Goal: Information Seeking & Learning: Learn about a topic

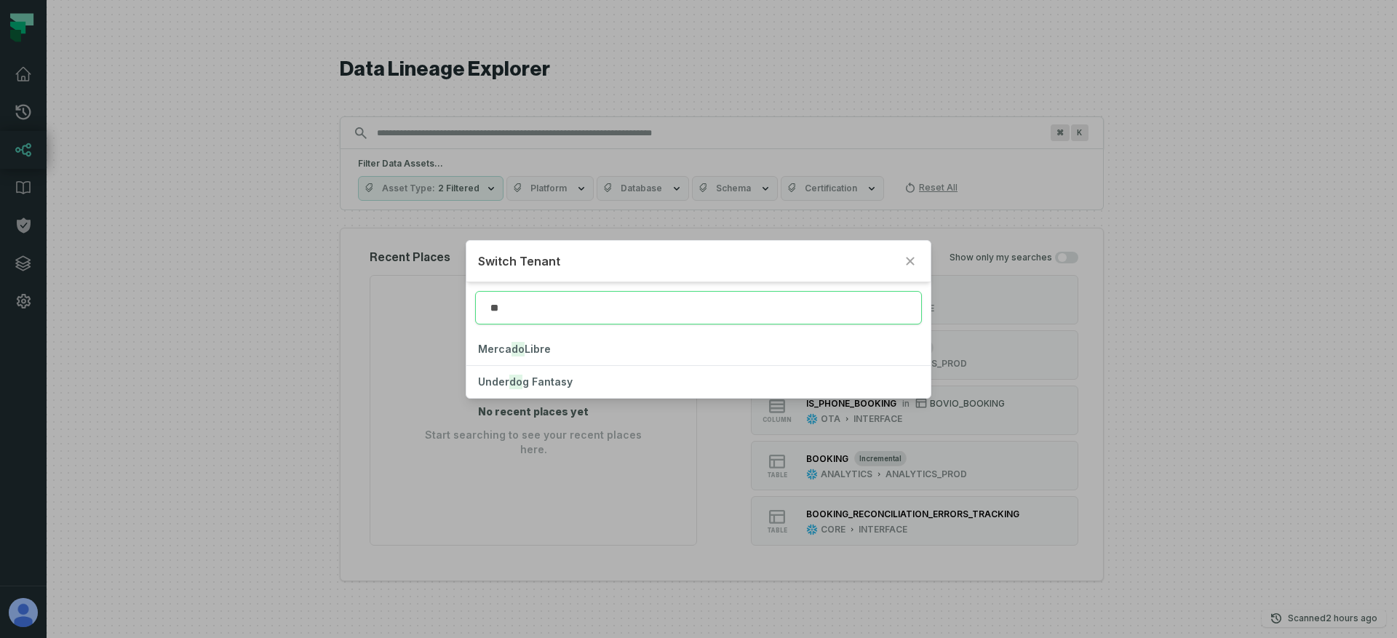
type input "*"
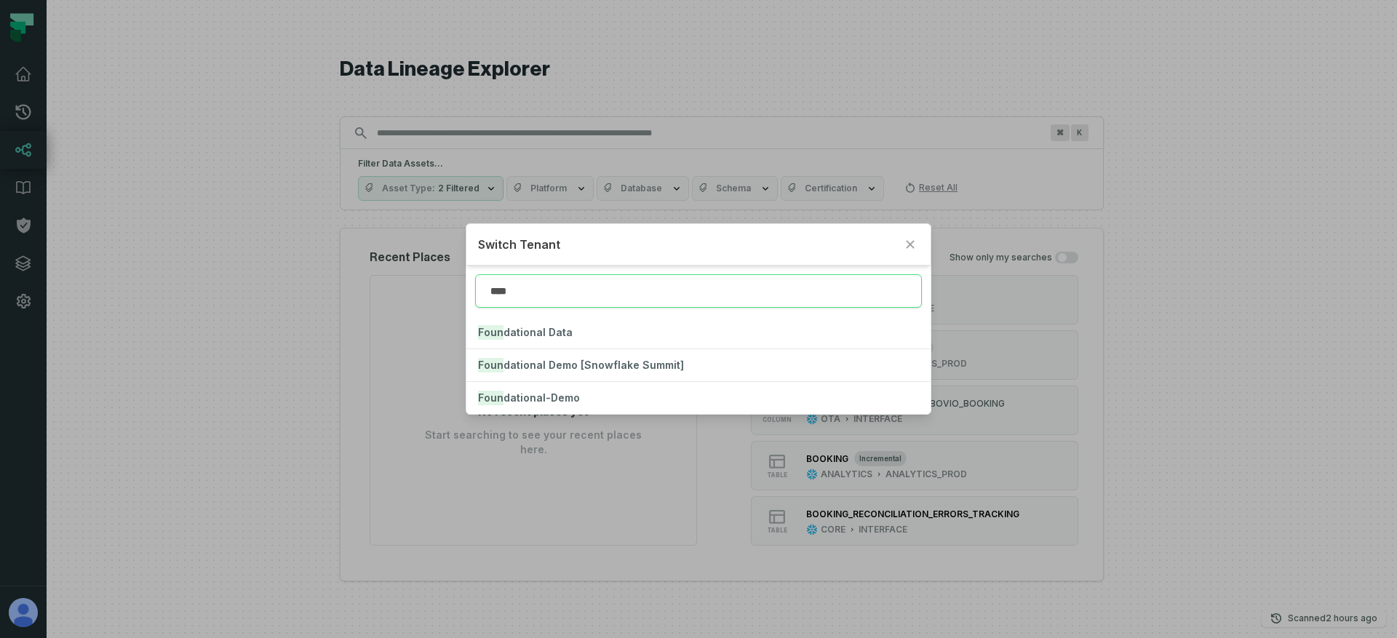
type input "****"
click button "Foun dational Data" at bounding box center [698, 333] width 464 height 32
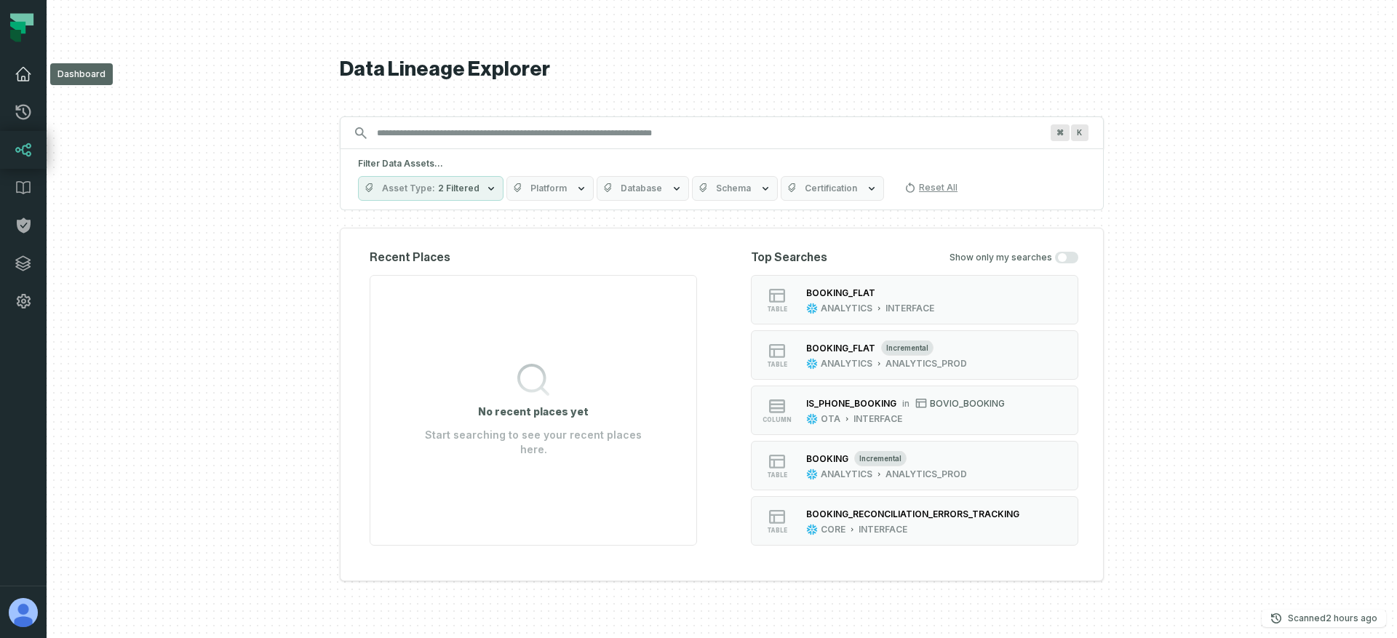
click at [16, 78] on icon at bounding box center [23, 73] width 17 height 17
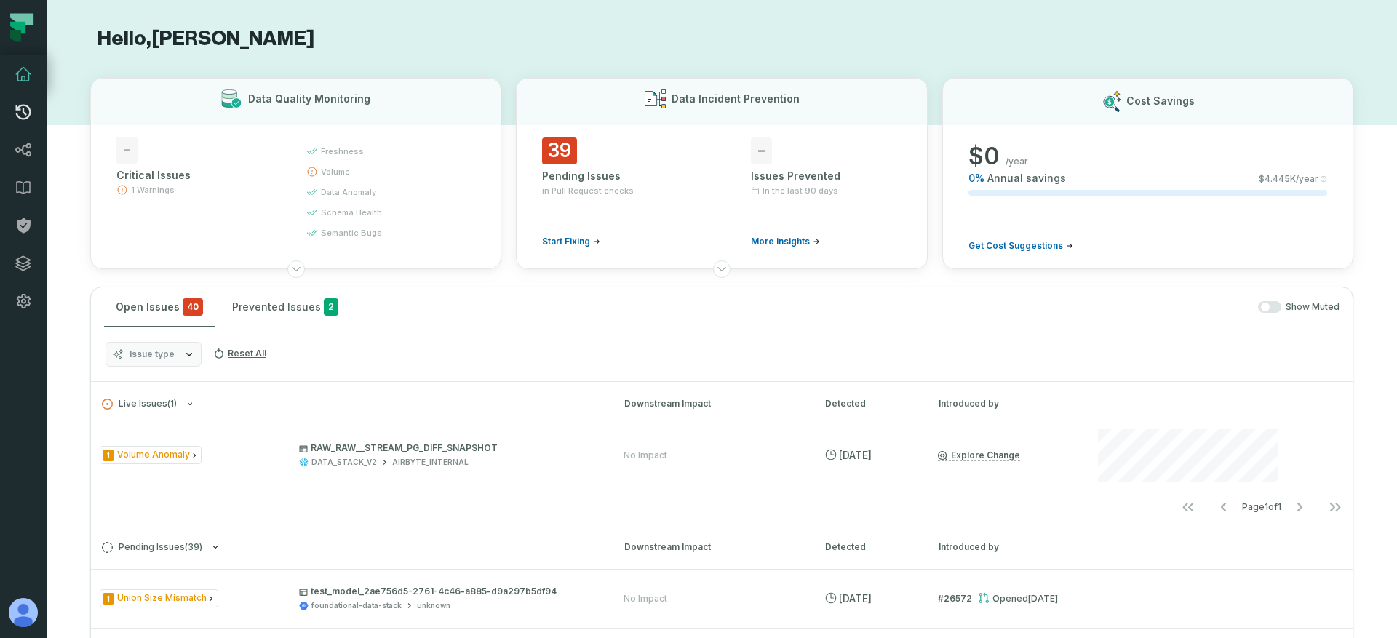
click at [36, 117] on link "Pull Requests" at bounding box center [23, 112] width 47 height 38
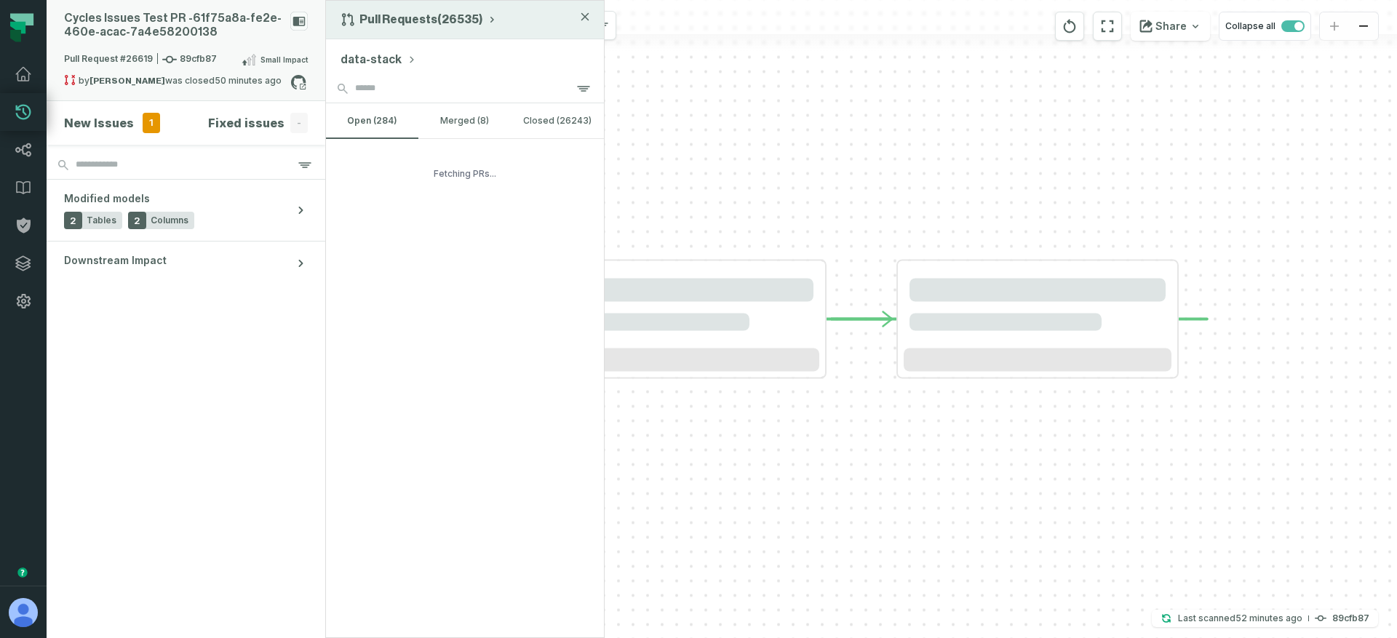
click at [439, 28] on div "Pull Requests (26535)" at bounding box center [465, 20] width 278 height 39
click at [446, 20] on button "Pull Requests (26535)" at bounding box center [419, 19] width 157 height 15
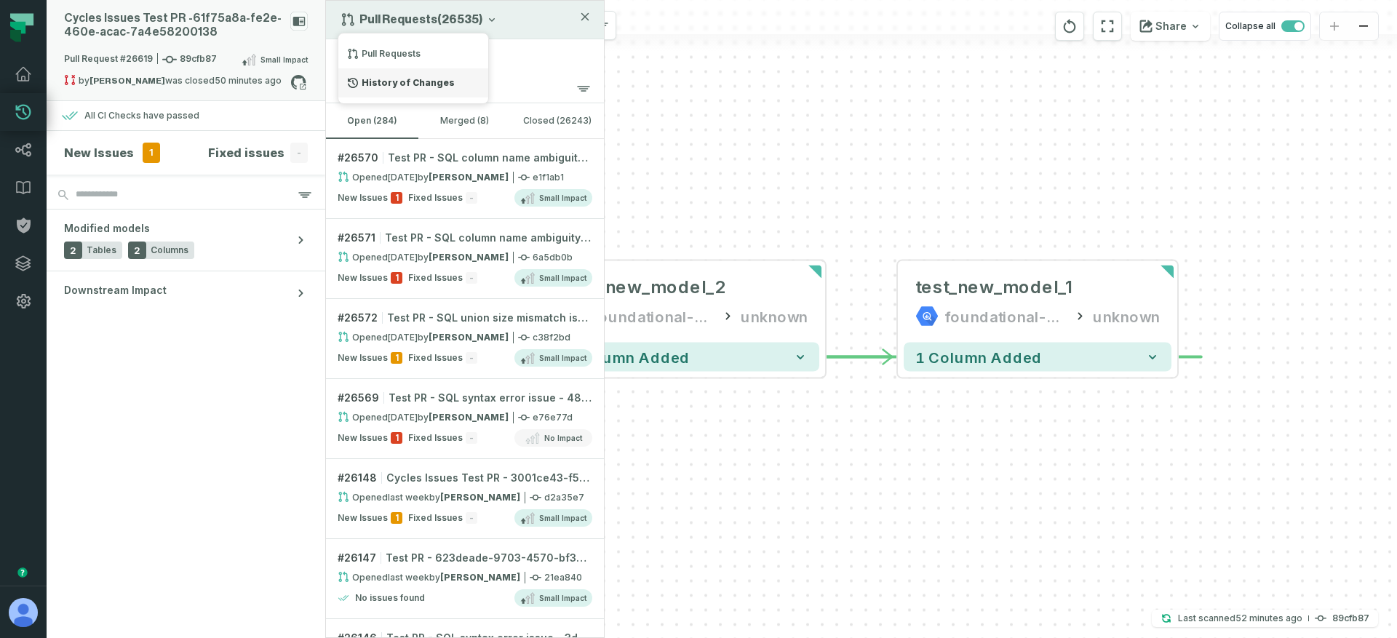
click at [410, 77] on div "History of Changes" at bounding box center [413, 82] width 150 height 29
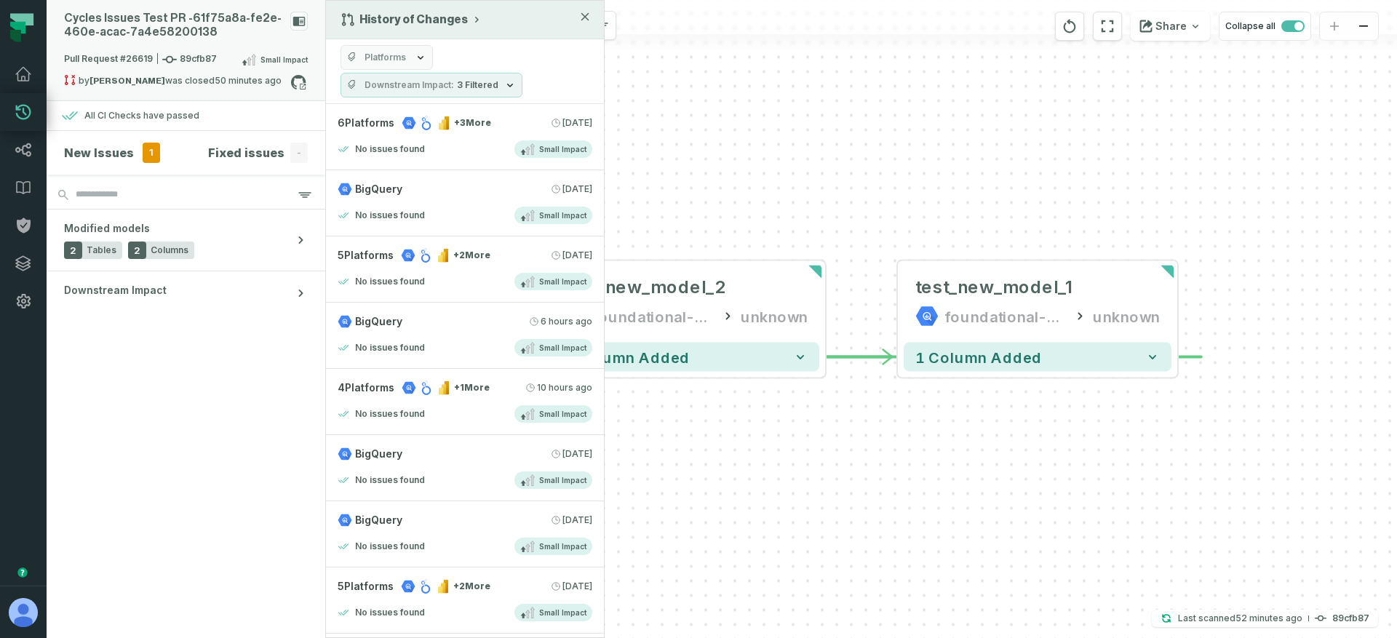
click at [795, 132] on div "- test_new_model_2 foundational-data-stack unknown - 1 column added - test_new_…" at bounding box center [861, 319] width 1071 height 638
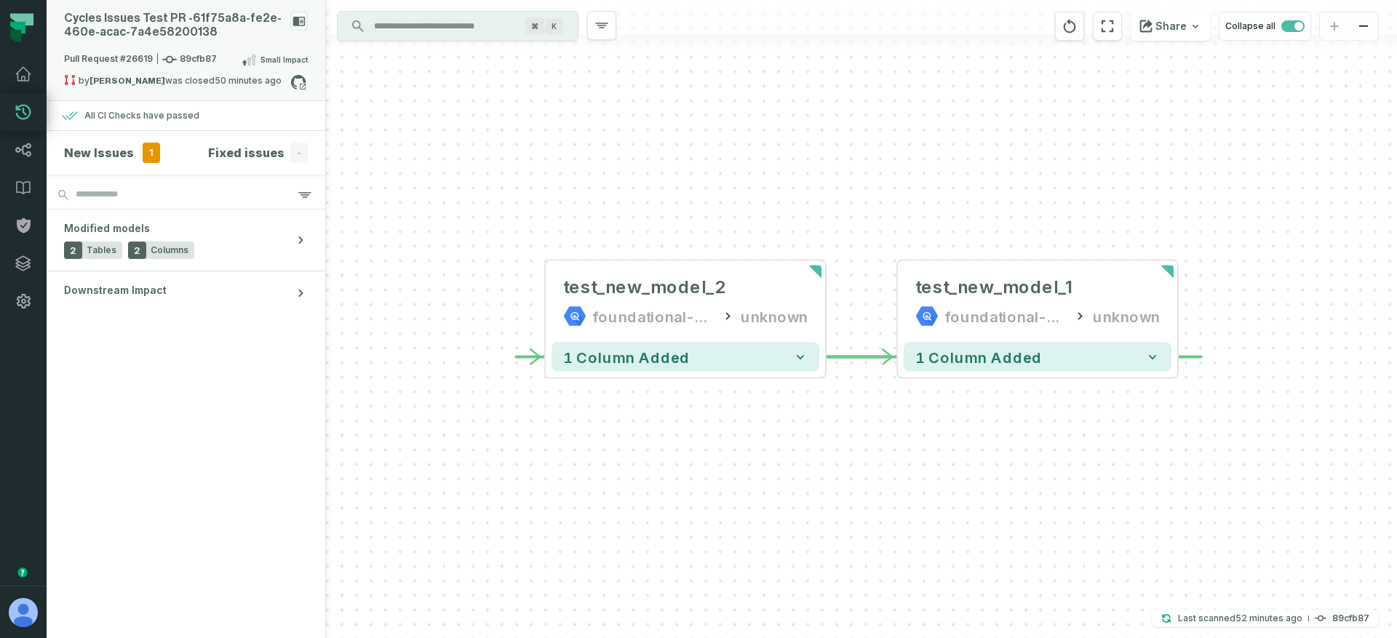
click at [229, 36] on div "Cycles Issues Test PR - 61f75a8a- fe2e- 460e- acac- 7a4e58200138" at bounding box center [174, 26] width 220 height 28
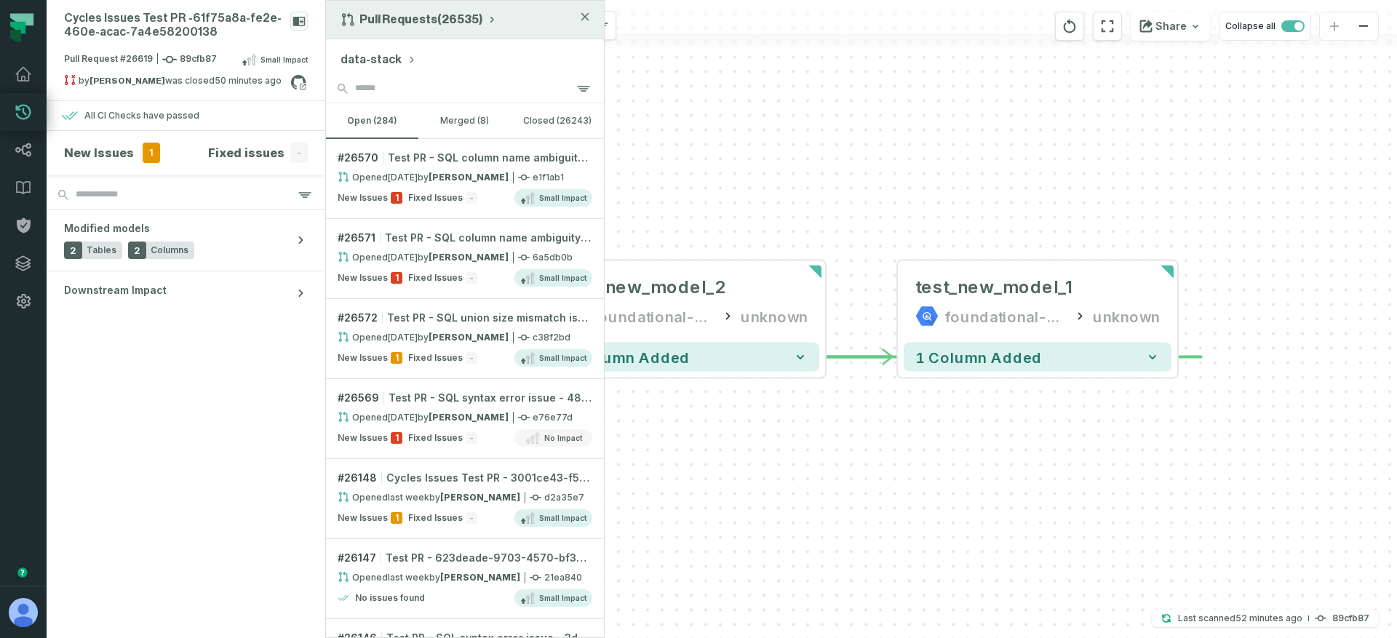
click at [402, 17] on button "Pull Requests (26535)" at bounding box center [419, 19] width 157 height 15
click at [392, 79] on div "History of Changes" at bounding box center [413, 82] width 150 height 29
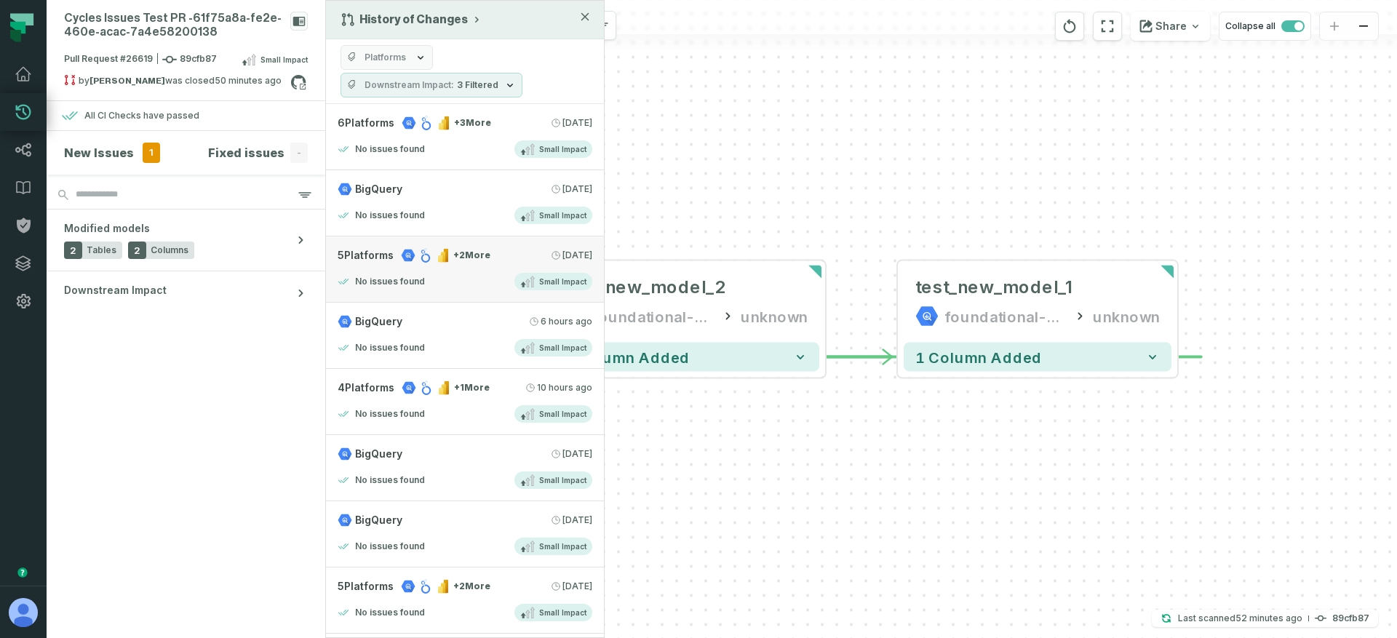
click at [448, 258] on icon at bounding box center [443, 255] width 15 height 15
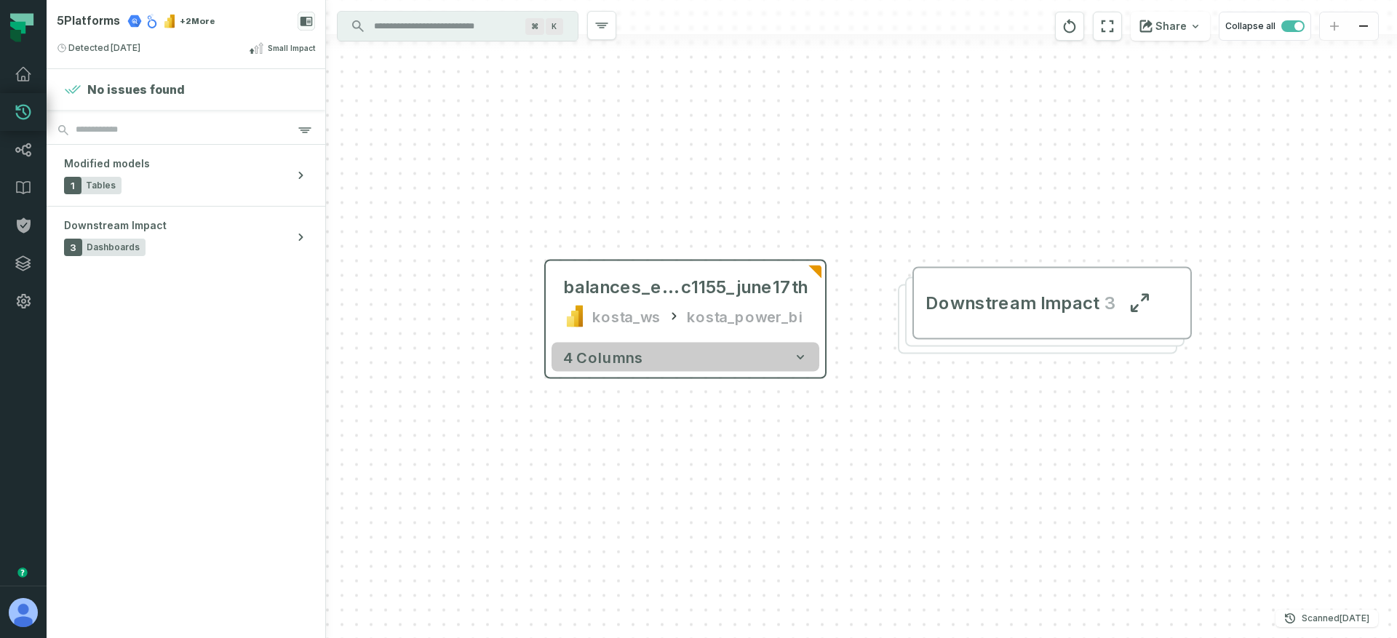
click at [649, 353] on button "4 columns" at bounding box center [686, 357] width 268 height 29
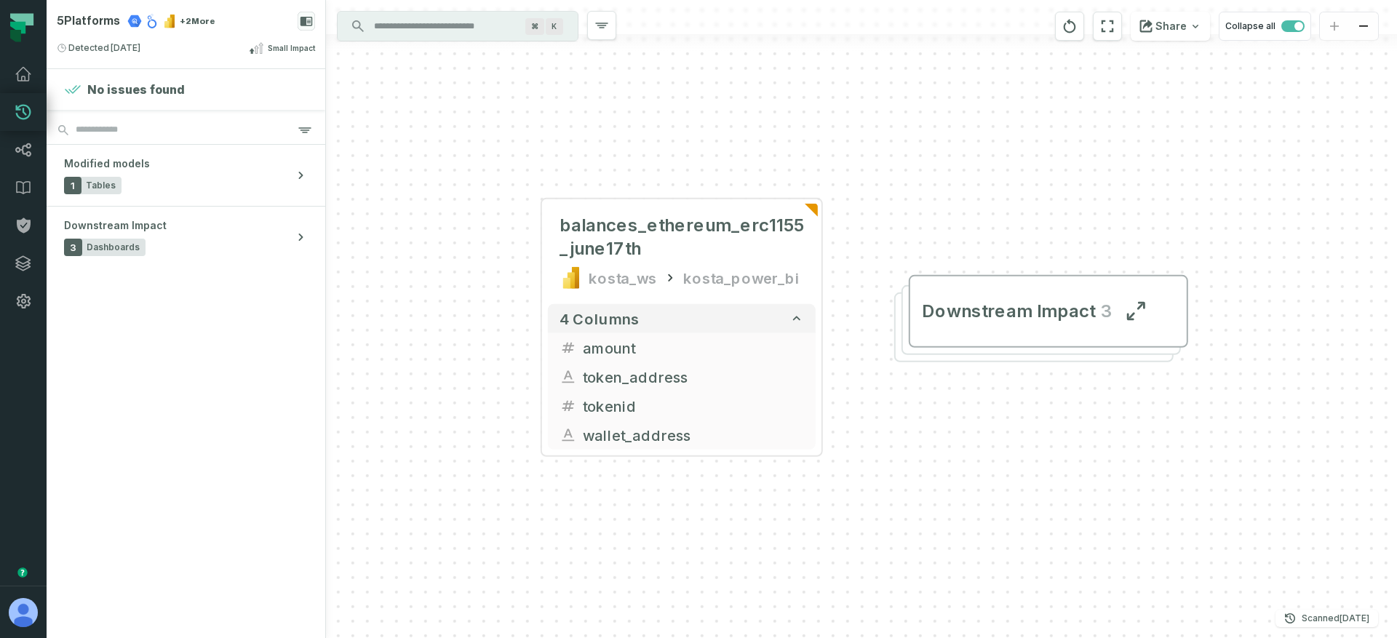
drag, startPoint x: 637, startPoint y: 552, endPoint x: 661, endPoint y: 418, distance: 135.2
click at [661, 418] on div "balances_ethereum_erc1155_june17th kosta_ws kosta_power_bi + 4 columns amount t…" at bounding box center [861, 319] width 1071 height 638
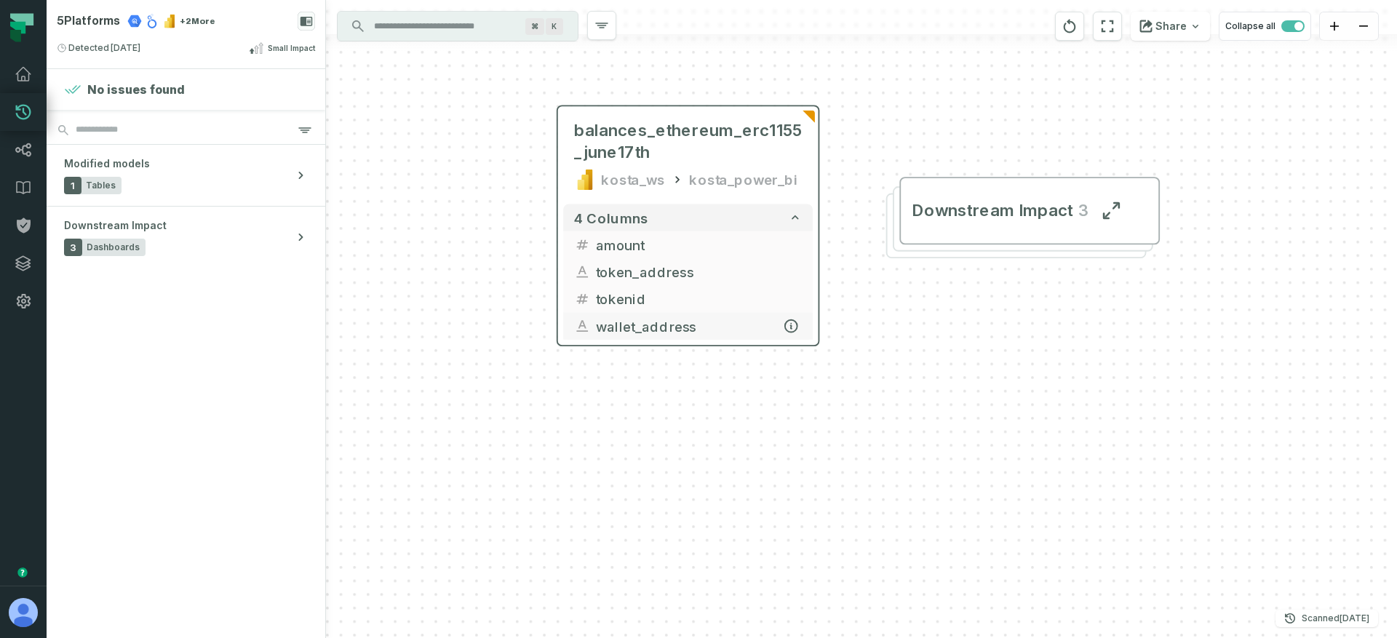
drag, startPoint x: 562, startPoint y: 326, endPoint x: 518, endPoint y: 394, distance: 81.5
click at [563, 340] on button "wallet_address" at bounding box center [688, 326] width 250 height 27
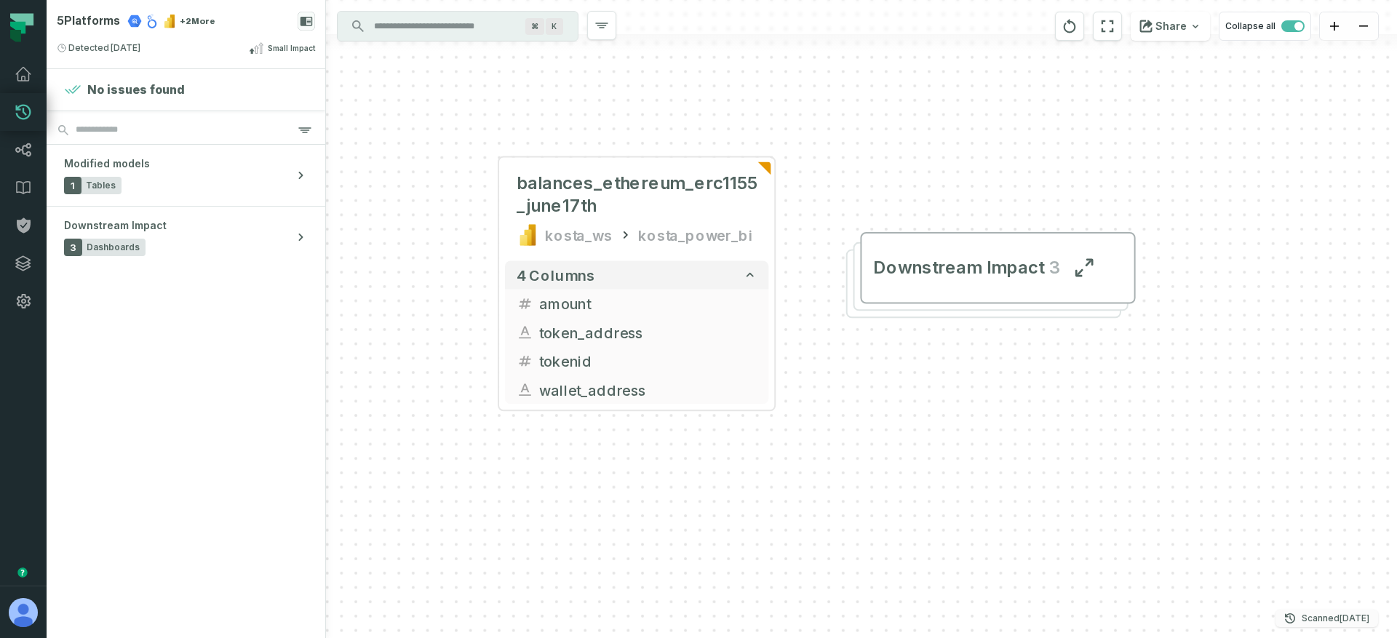
click at [1310, 624] on p "Scanned 9/23/2025, 1:02:39 AM" at bounding box center [1336, 618] width 68 height 15
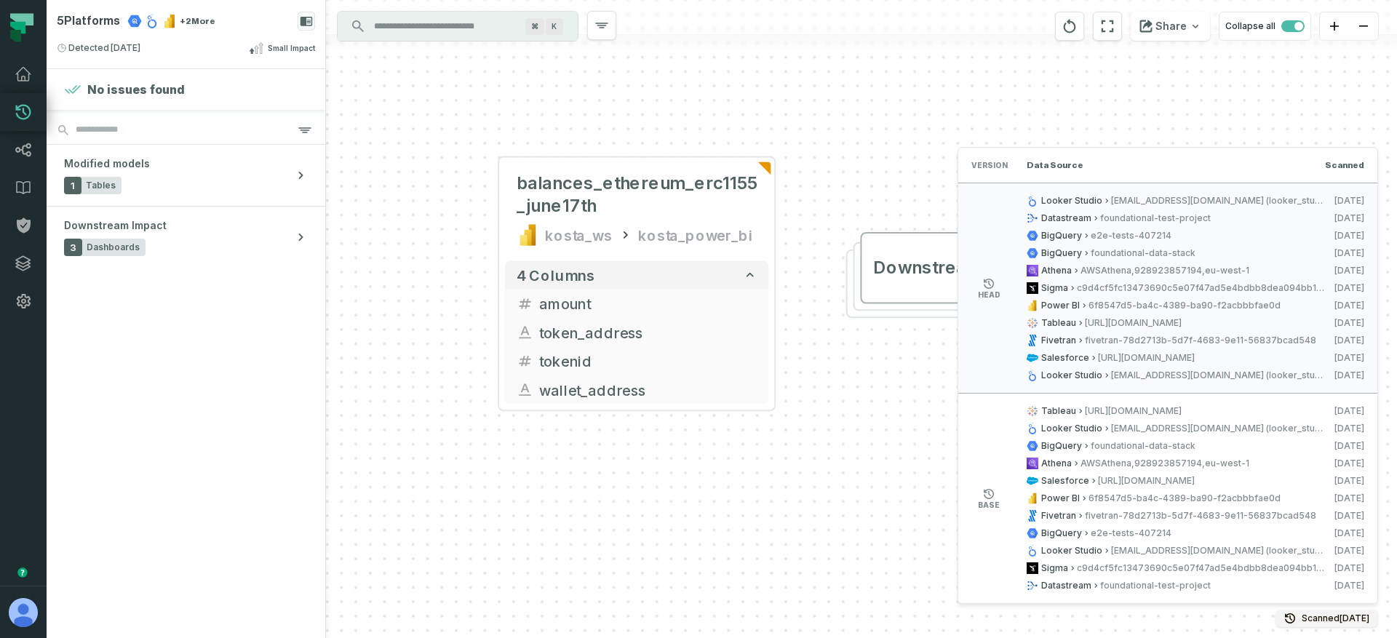
click at [642, 477] on div "balances_ethereum_erc1155_june17th kosta_ws kosta_power_bi + 4 columns amount t…" at bounding box center [861, 319] width 1071 height 638
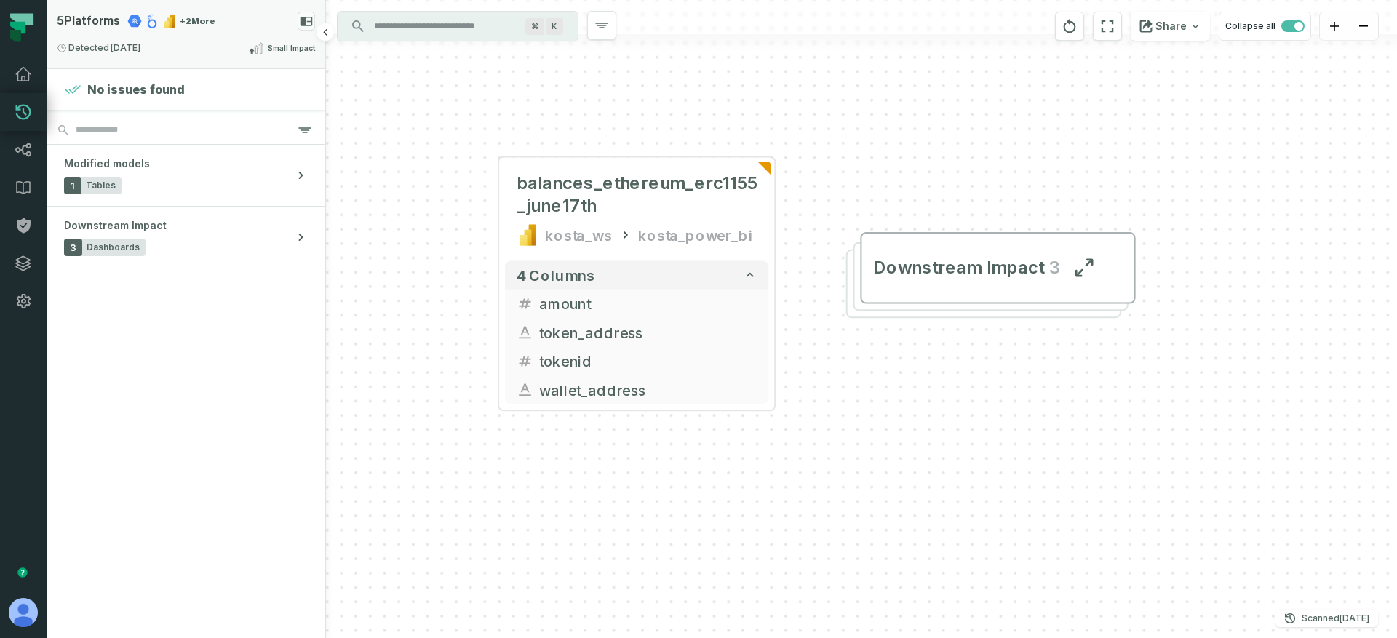
click at [207, 25] on div "5 Platforms + 2 More" at bounding box center [186, 21] width 258 height 19
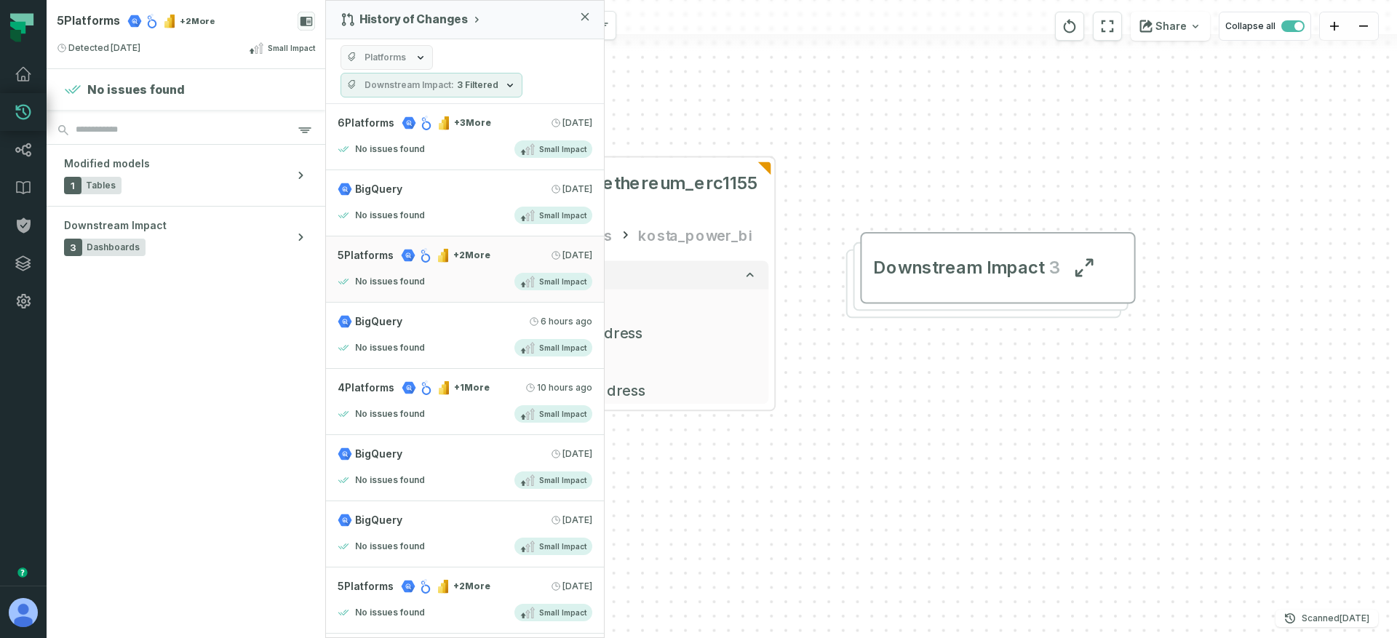
click at [912, 406] on div "balances_ethereum_erc1155_june17th kosta_ws kosta_power_bi + 4 columns amount t…" at bounding box center [861, 319] width 1071 height 638
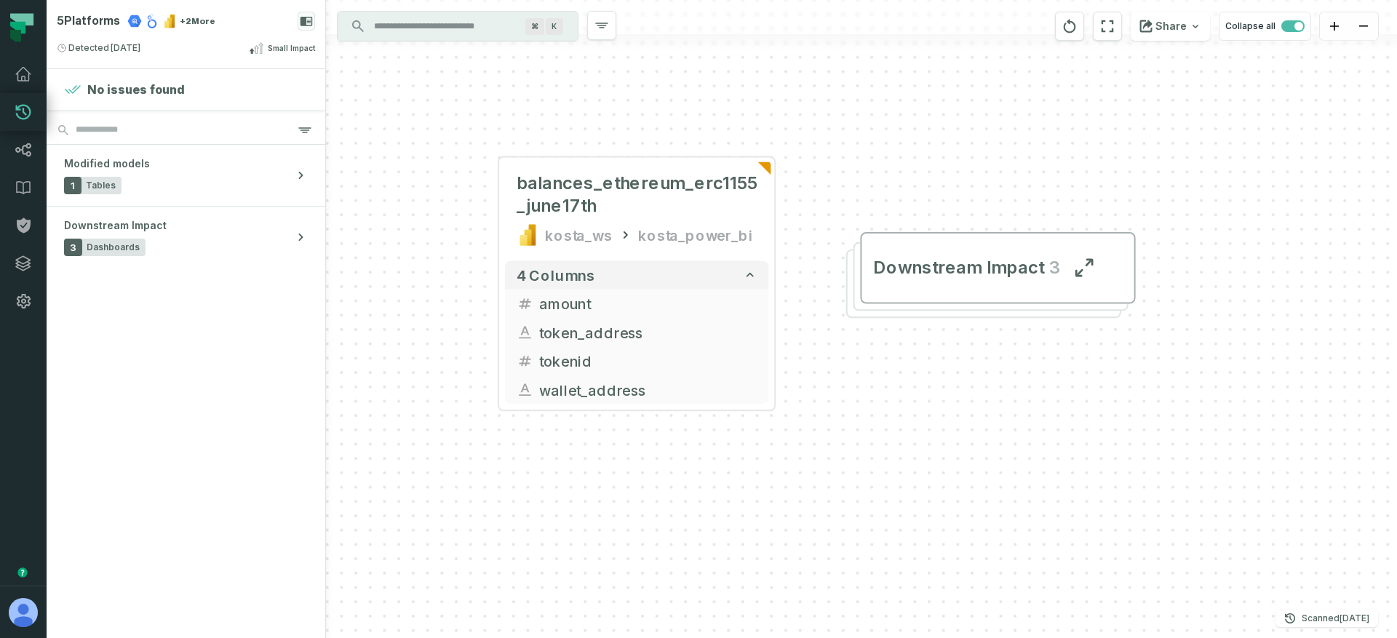
click at [1179, 411] on div "balances_ethereum_erc1155_june17th kosta_ws kosta_power_bi + 4 columns amount t…" at bounding box center [861, 319] width 1071 height 638
